Goal: Information Seeking & Learning: Learn about a topic

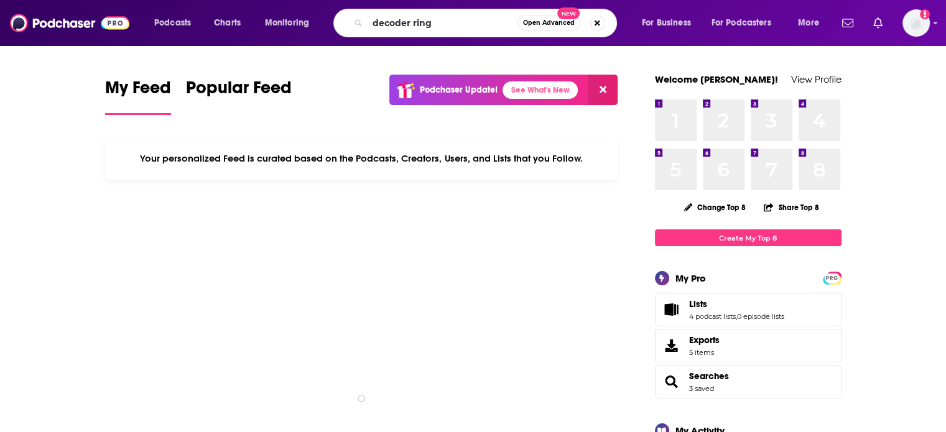
type input "decoder ring"
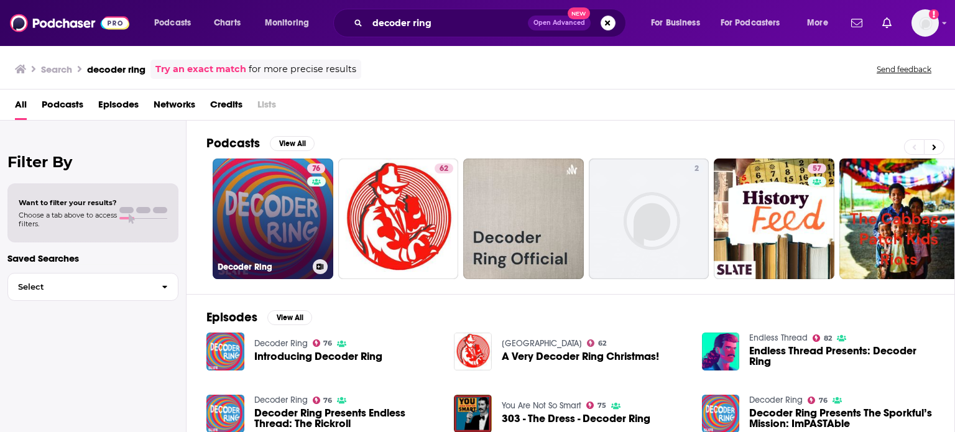
click at [277, 211] on link "76 Decoder Ring" at bounding box center [273, 219] width 121 height 121
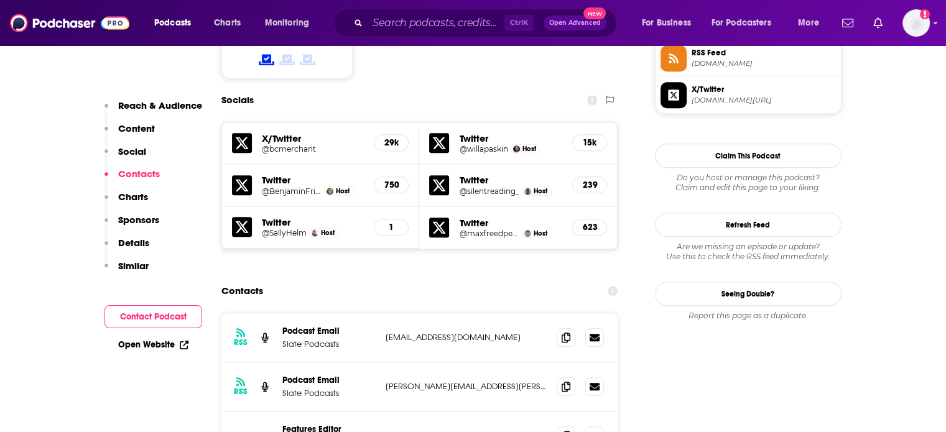
scroll to position [1225, 0]
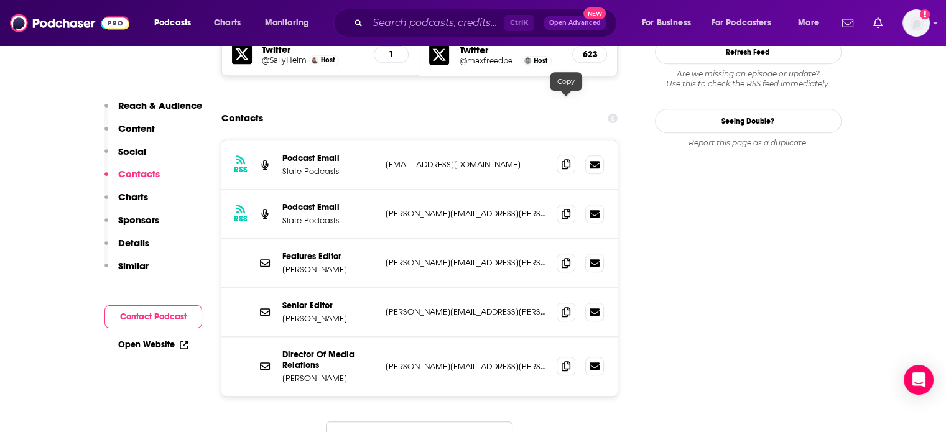
click at [566, 159] on icon at bounding box center [566, 164] width 9 height 10
click at [572, 356] on span at bounding box center [566, 365] width 19 height 19
click at [399, 422] on button "Load More..." at bounding box center [419, 439] width 187 height 34
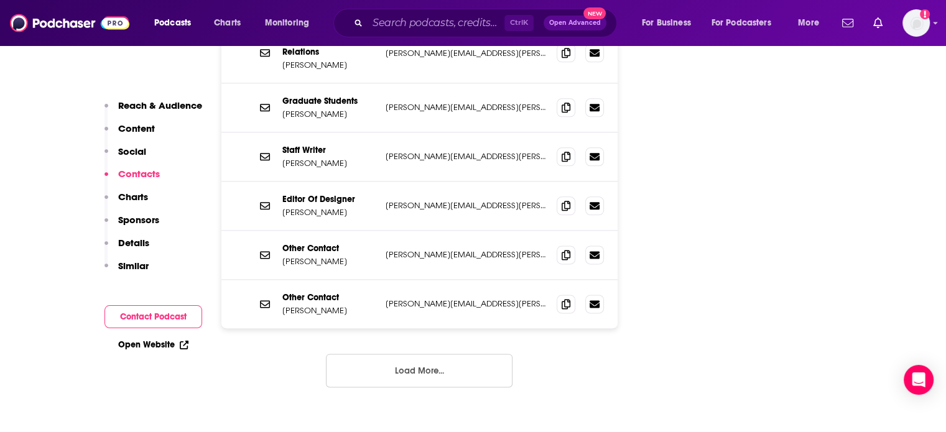
scroll to position [1537, 0]
click at [420, 355] on button "Load More..." at bounding box center [419, 372] width 187 height 34
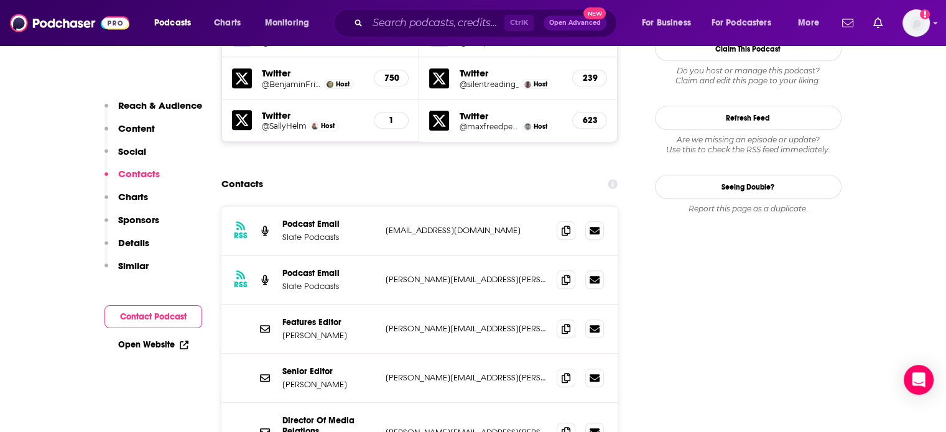
scroll to position [1159, 0]
